Goal: Navigation & Orientation: Find specific page/section

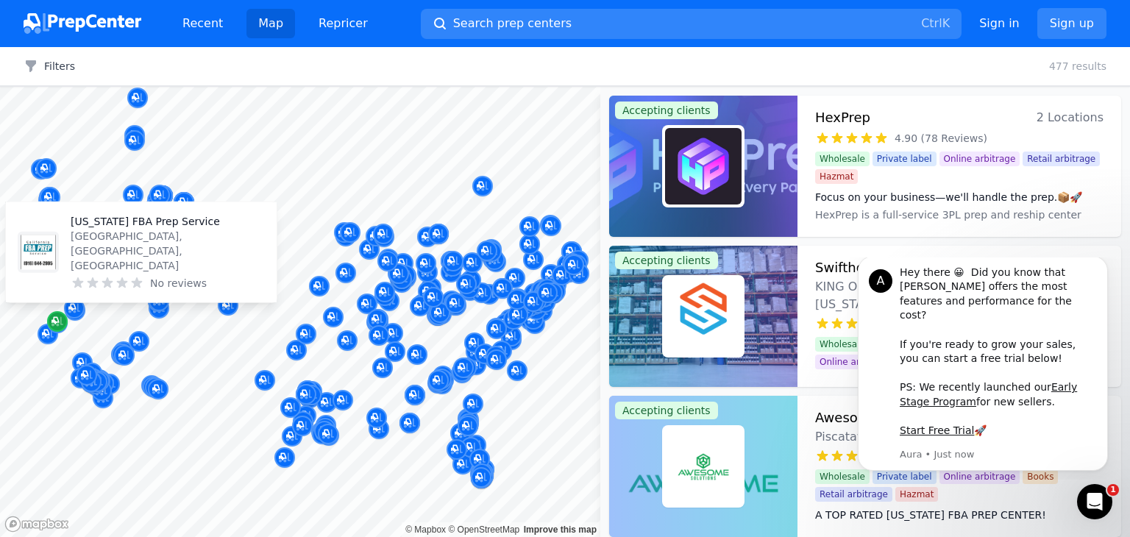
click at [60, 320] on icon "Map marker" at bounding box center [57, 321] width 12 height 15
click at [60, 319] on icon "Map marker" at bounding box center [57, 321] width 12 height 15
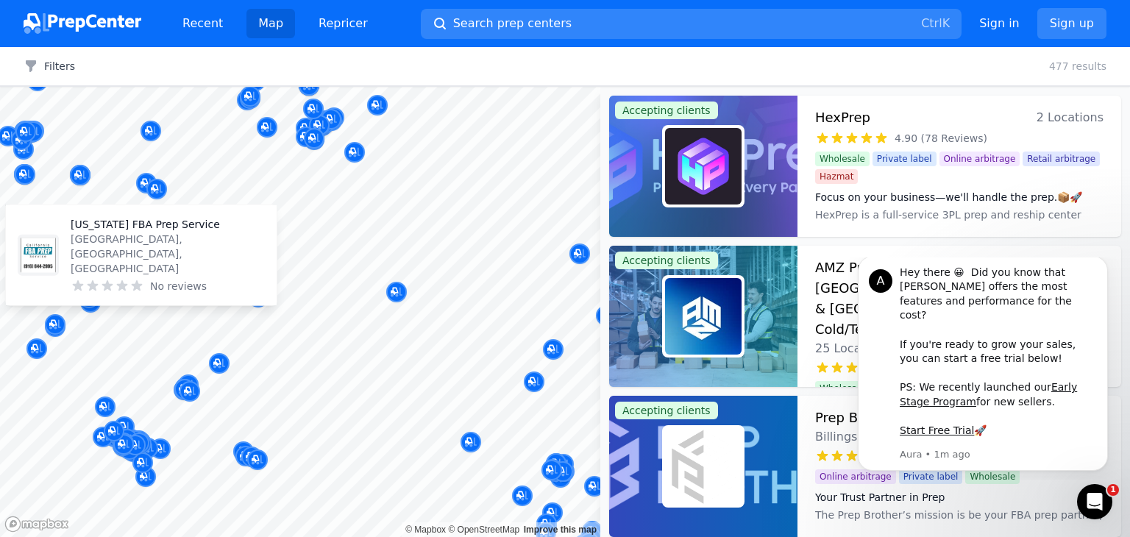
click at [69, 271] on div "[US_STATE] FBA Prep Service [GEOGRAPHIC_DATA], [GEOGRAPHIC_DATA], [GEOGRAPHIC_D…" at bounding box center [141, 255] width 259 height 88
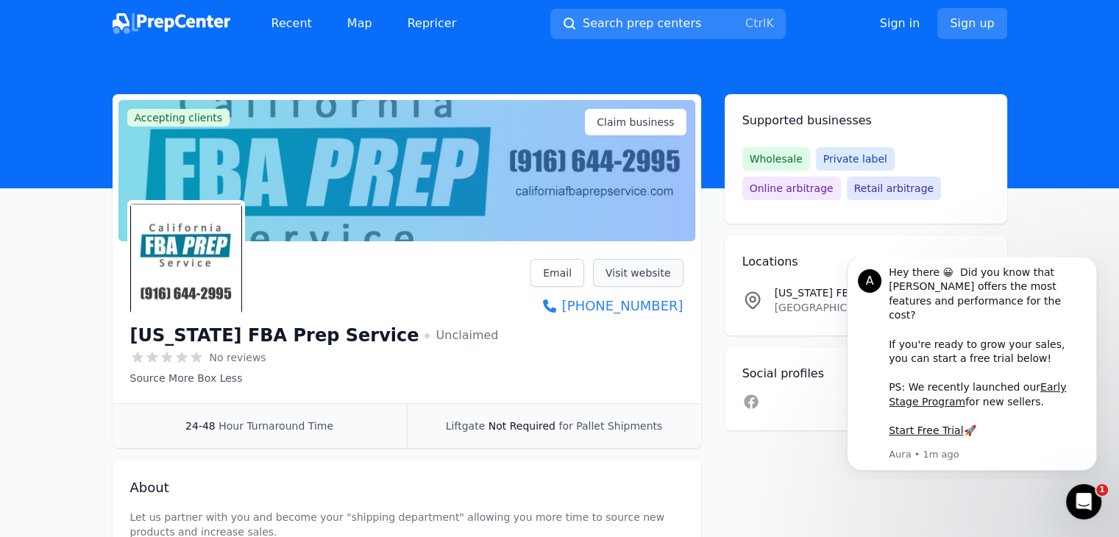
click at [639, 280] on link "Visit website" at bounding box center [638, 273] width 90 height 28
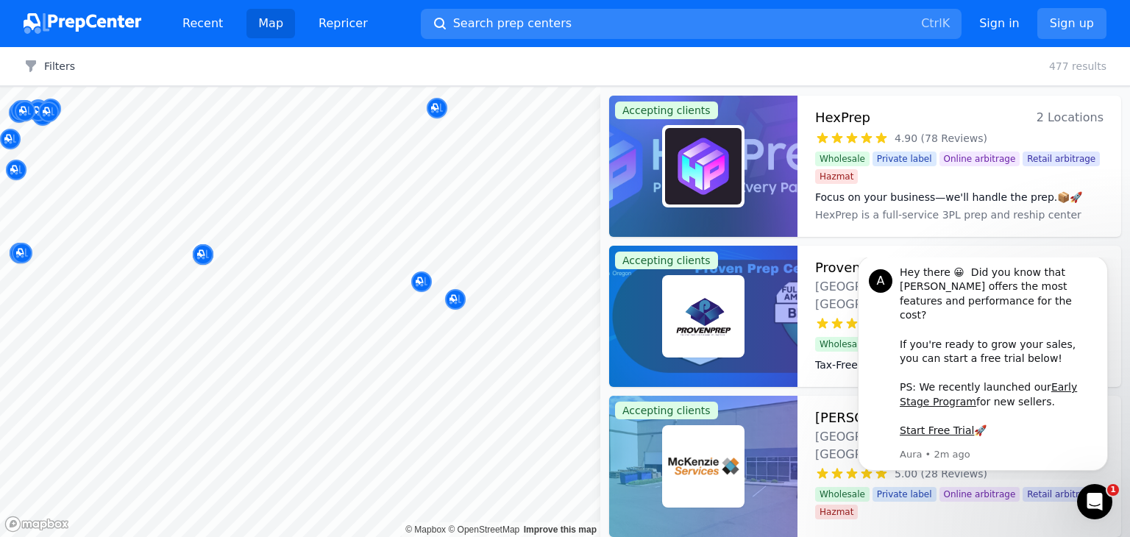
click at [207, 189] on body "Recent Map Repricer Search prep centers Ctrl K Open main menu Sign in Sign up F…" at bounding box center [565, 268] width 1130 height 537
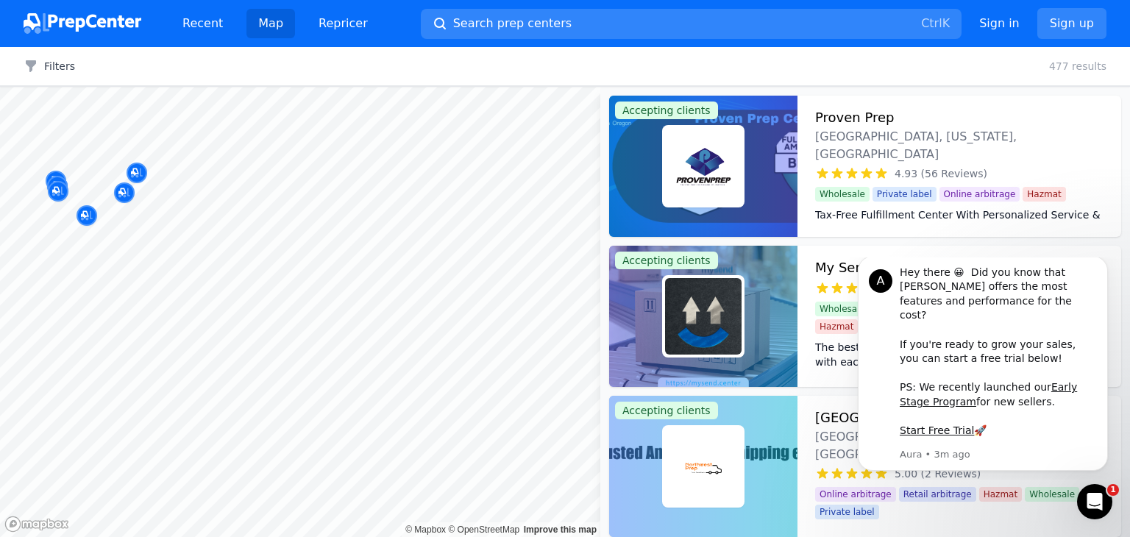
click at [126, 193] on div at bounding box center [141, 199] width 283 height 12
click at [122, 192] on body "Recent Map Repricer Search prep centers Ctrl K Open main menu Sign in Sign up F…" at bounding box center [565, 268] width 1130 height 537
